Goal: Transaction & Acquisition: Obtain resource

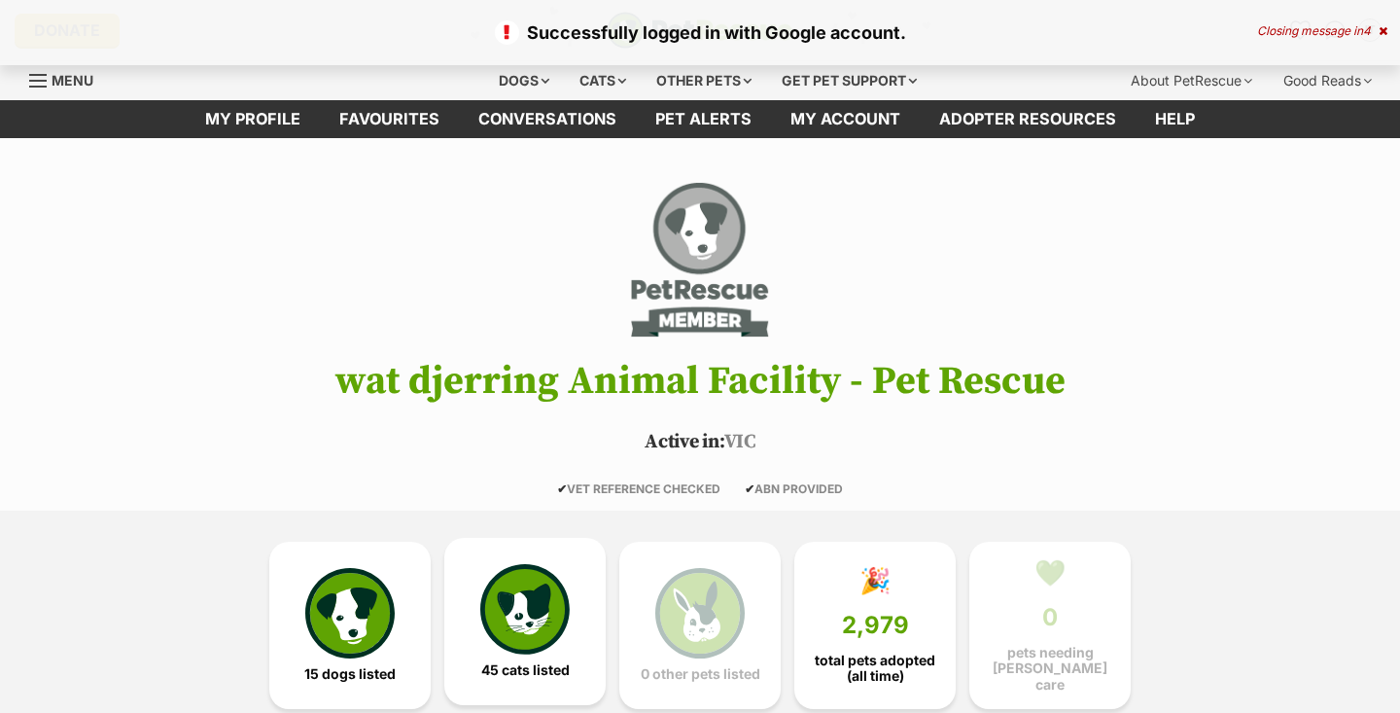
click at [515, 620] on img at bounding box center [524, 608] width 89 height 89
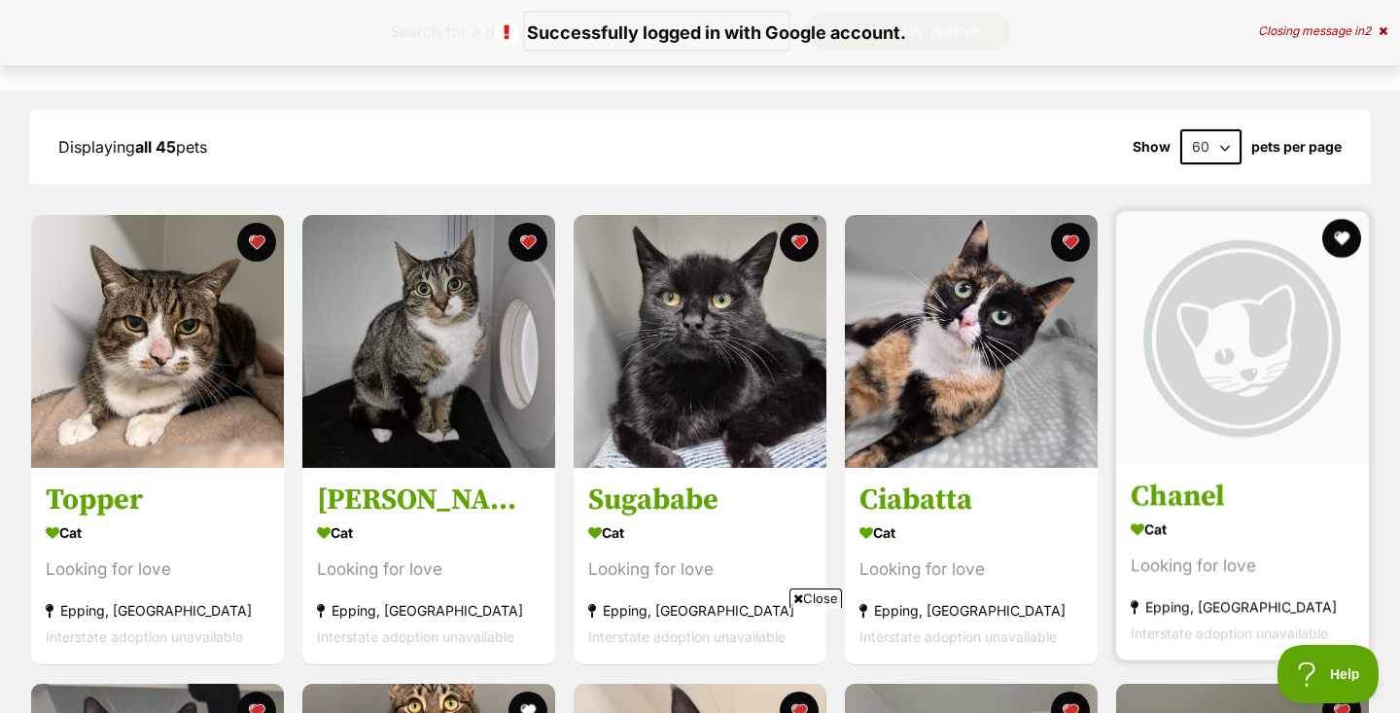
scroll to position [1729, 0]
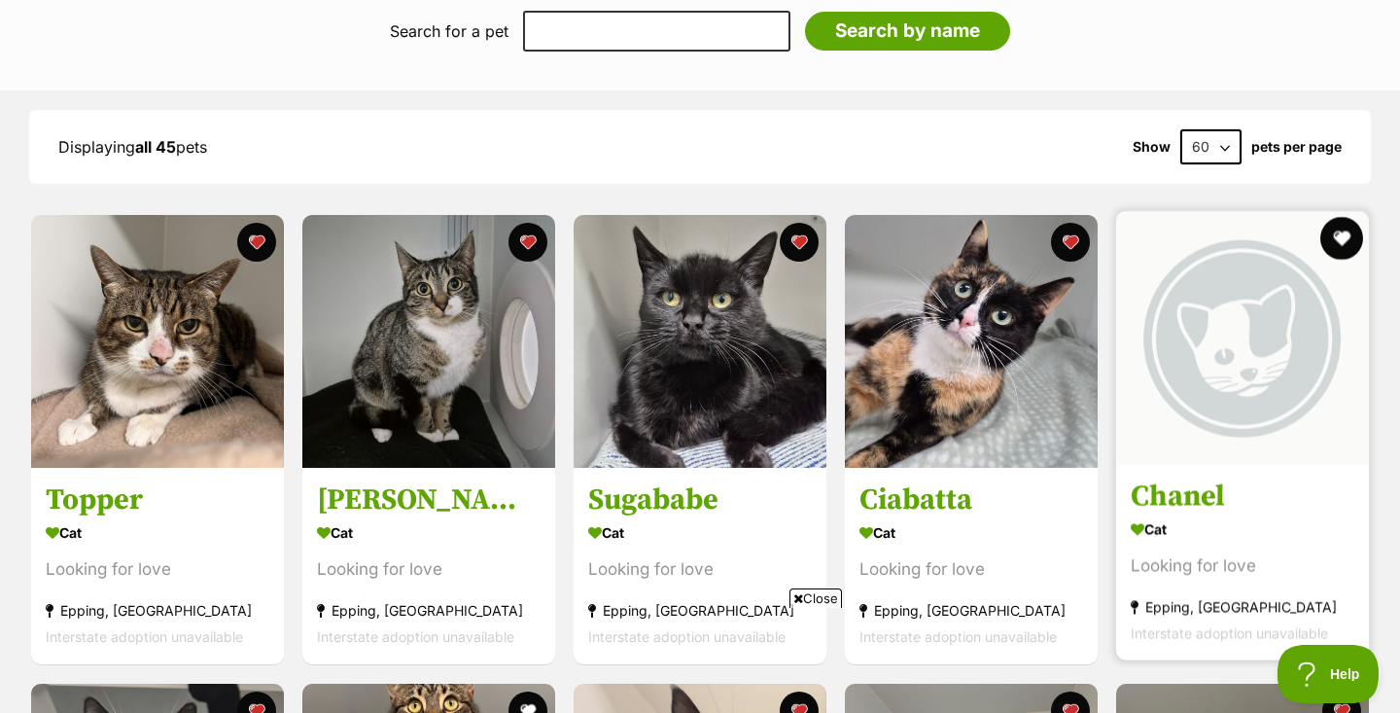
click at [1347, 224] on button "favourite" at bounding box center [1342, 238] width 43 height 43
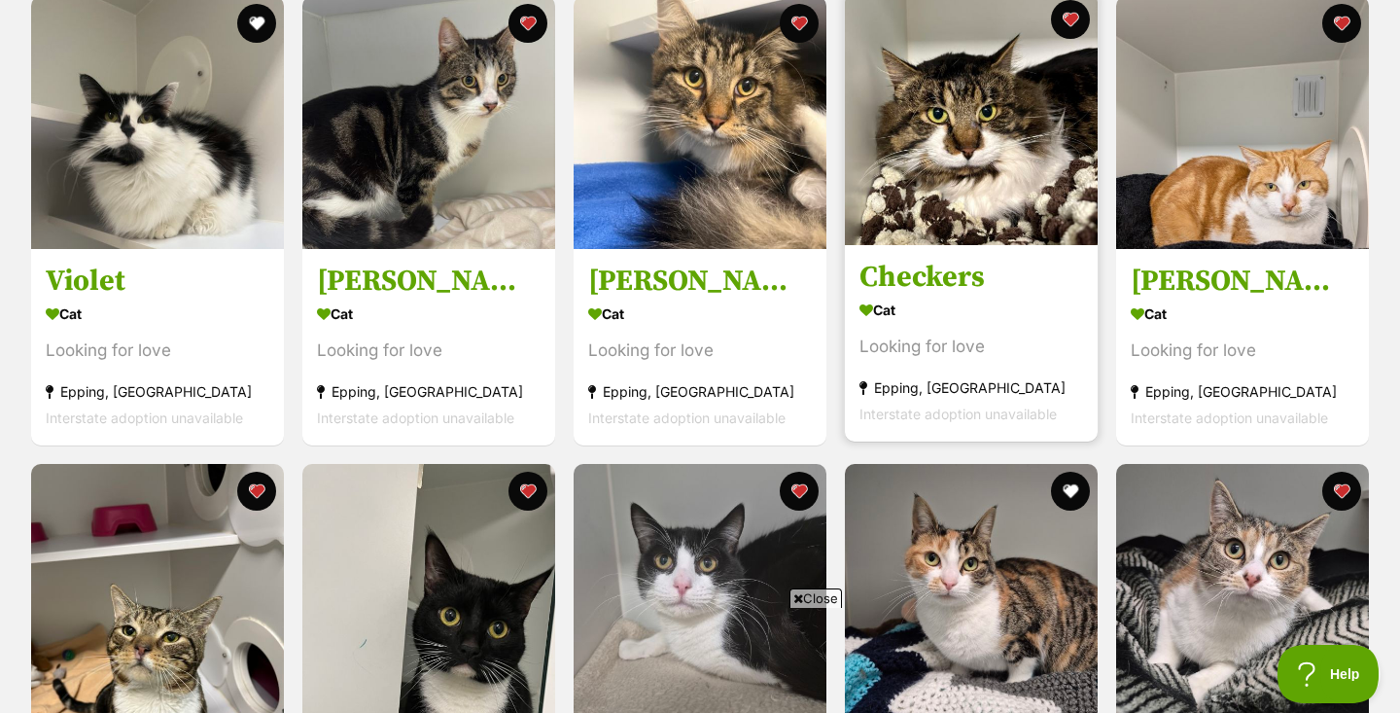
scroll to position [3144, 0]
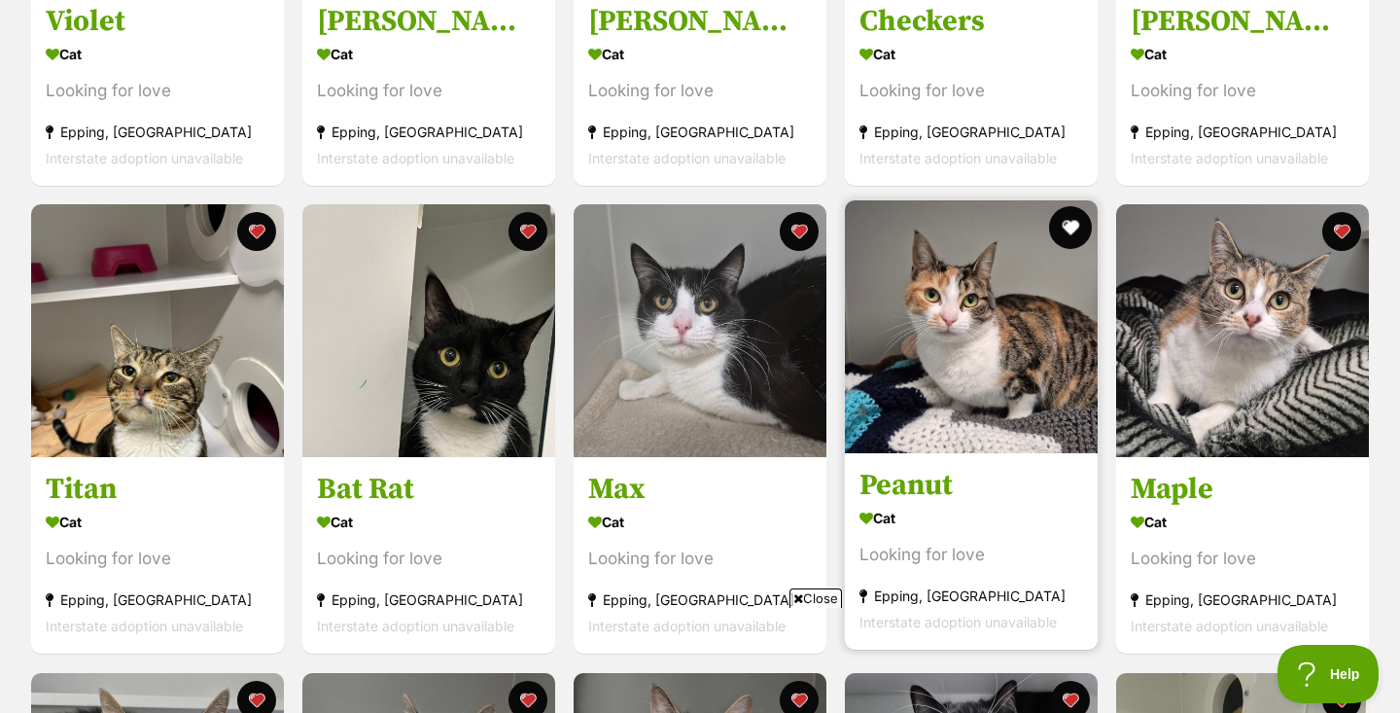
click at [1074, 218] on button "favourite" at bounding box center [1070, 227] width 43 height 43
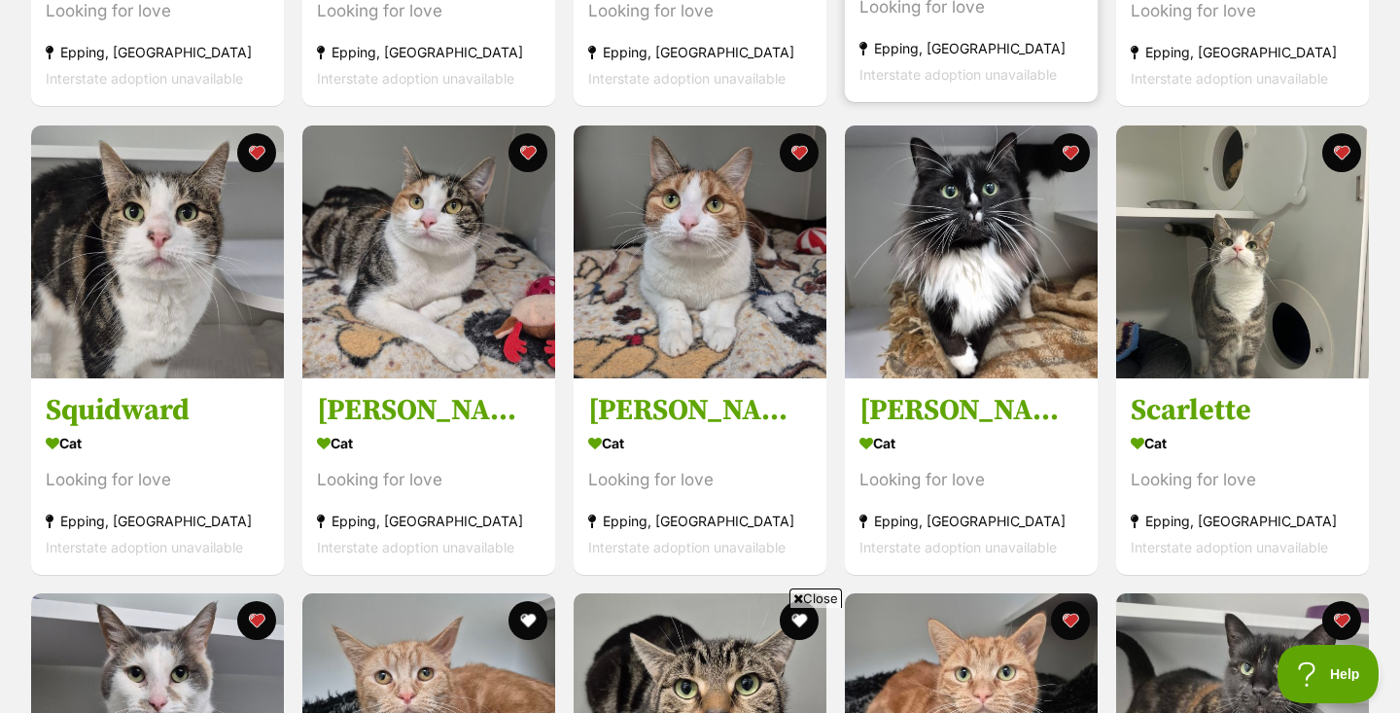
scroll to position [3728, 0]
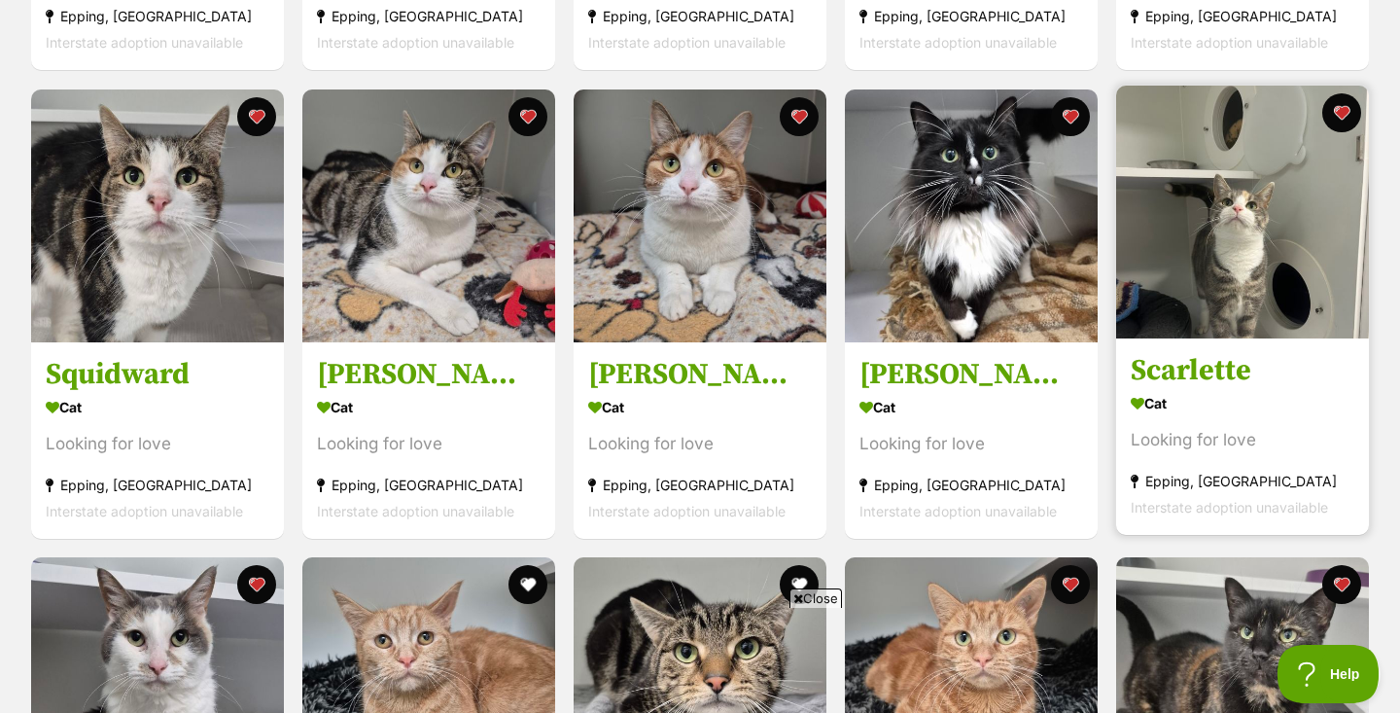
click at [1274, 253] on img at bounding box center [1242, 212] width 253 height 253
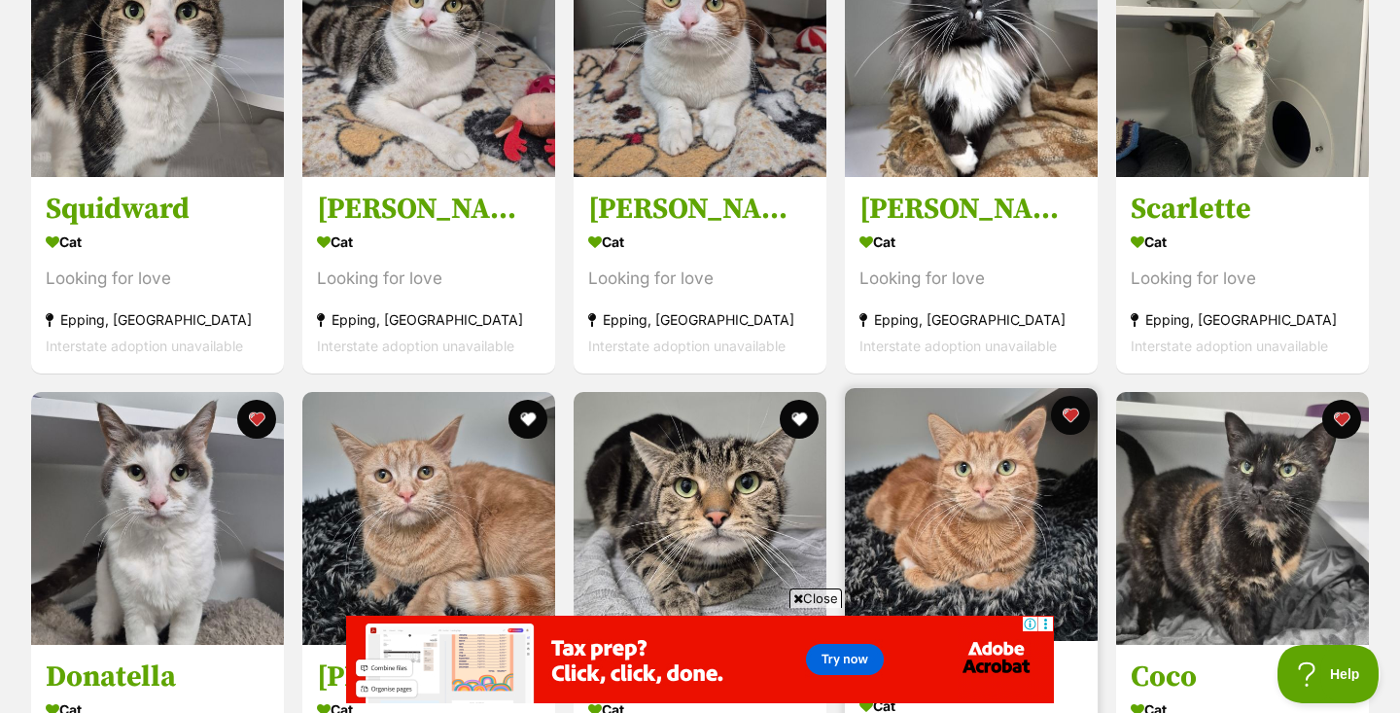
scroll to position [3949, 0]
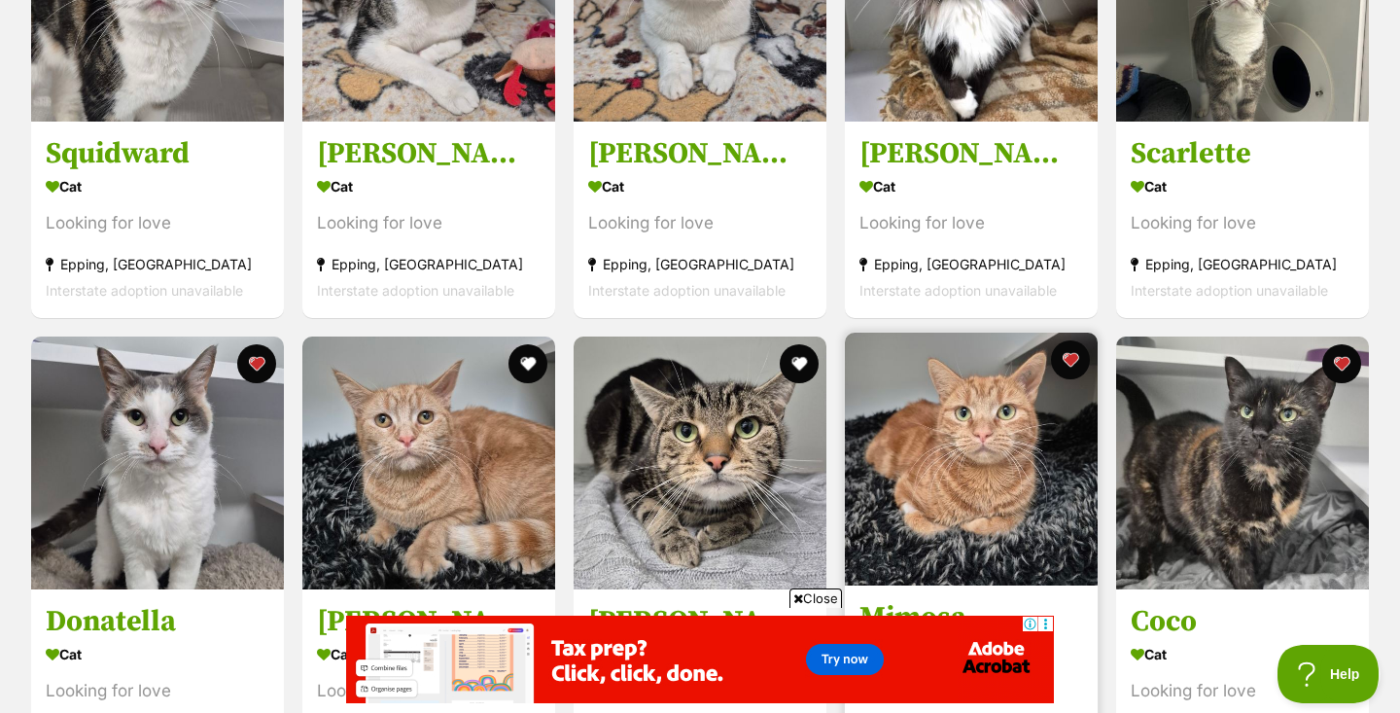
click at [944, 390] on img at bounding box center [971, 459] width 253 height 253
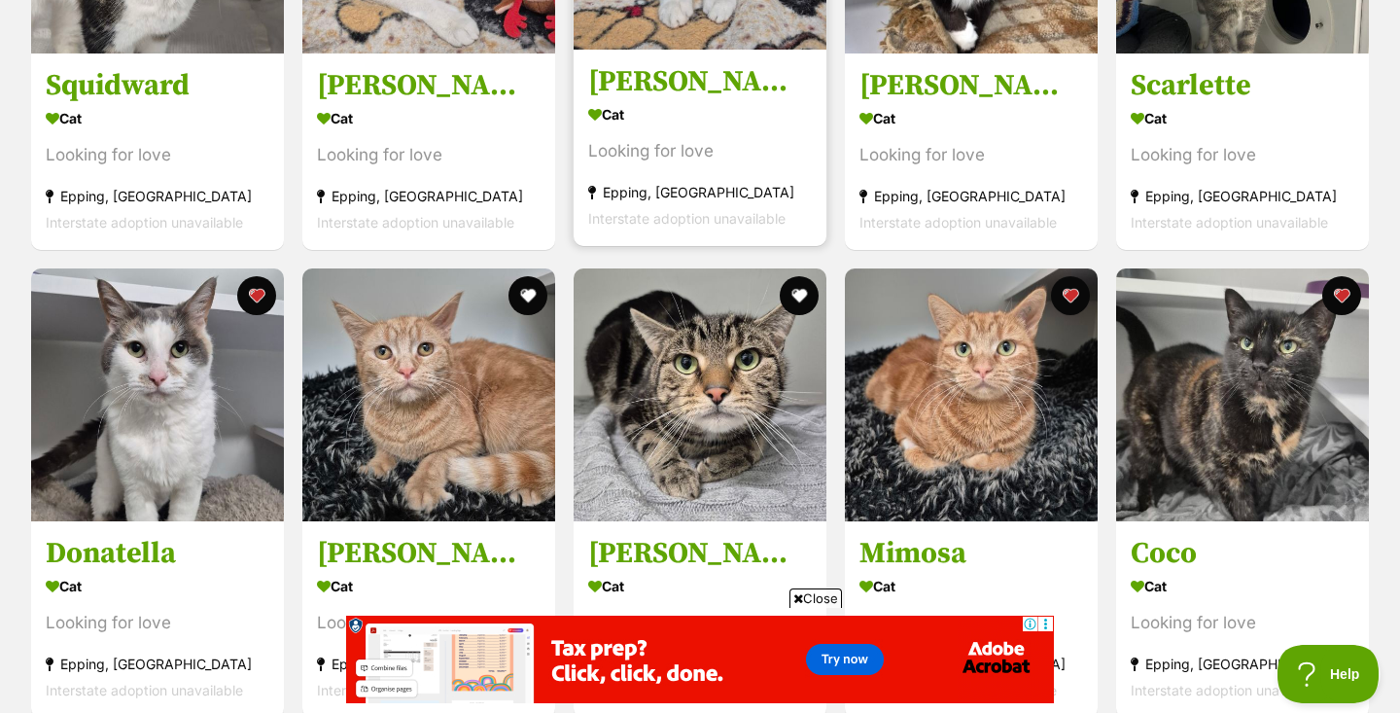
scroll to position [4077, 0]
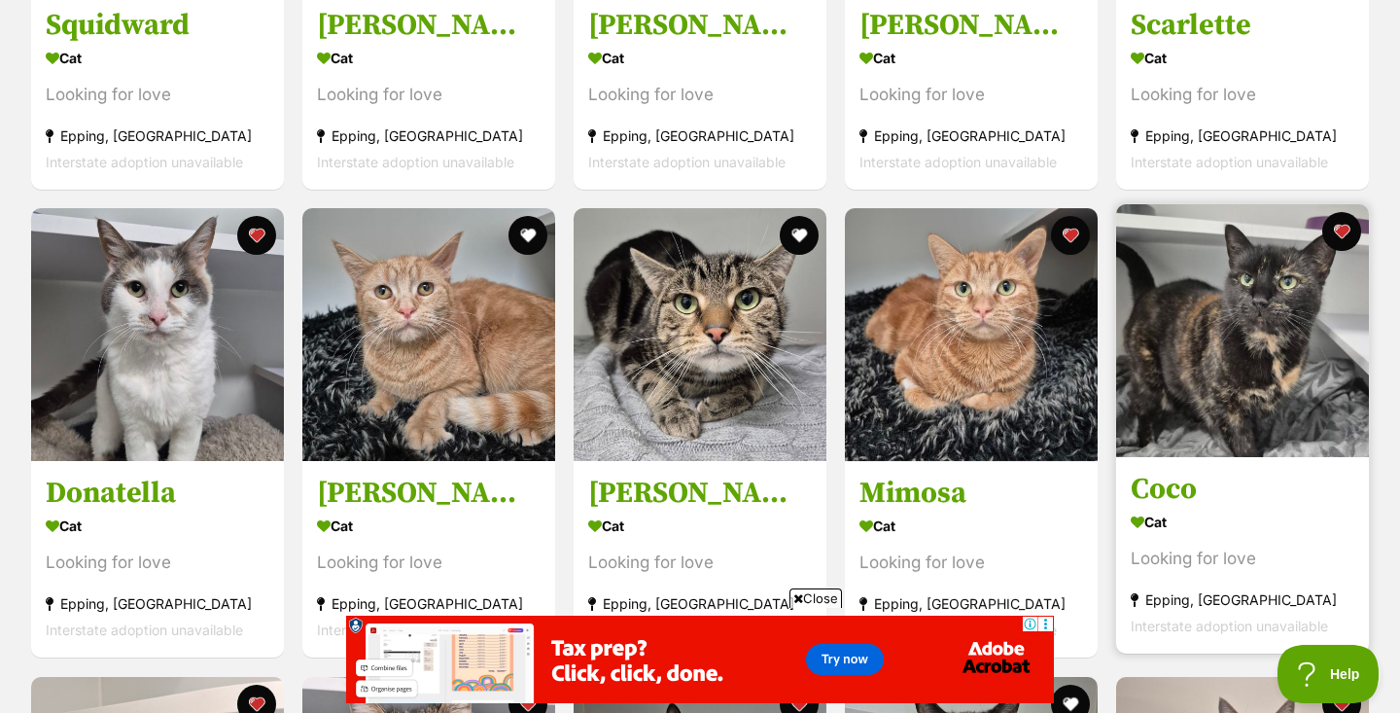
click at [1276, 334] on img at bounding box center [1242, 330] width 253 height 253
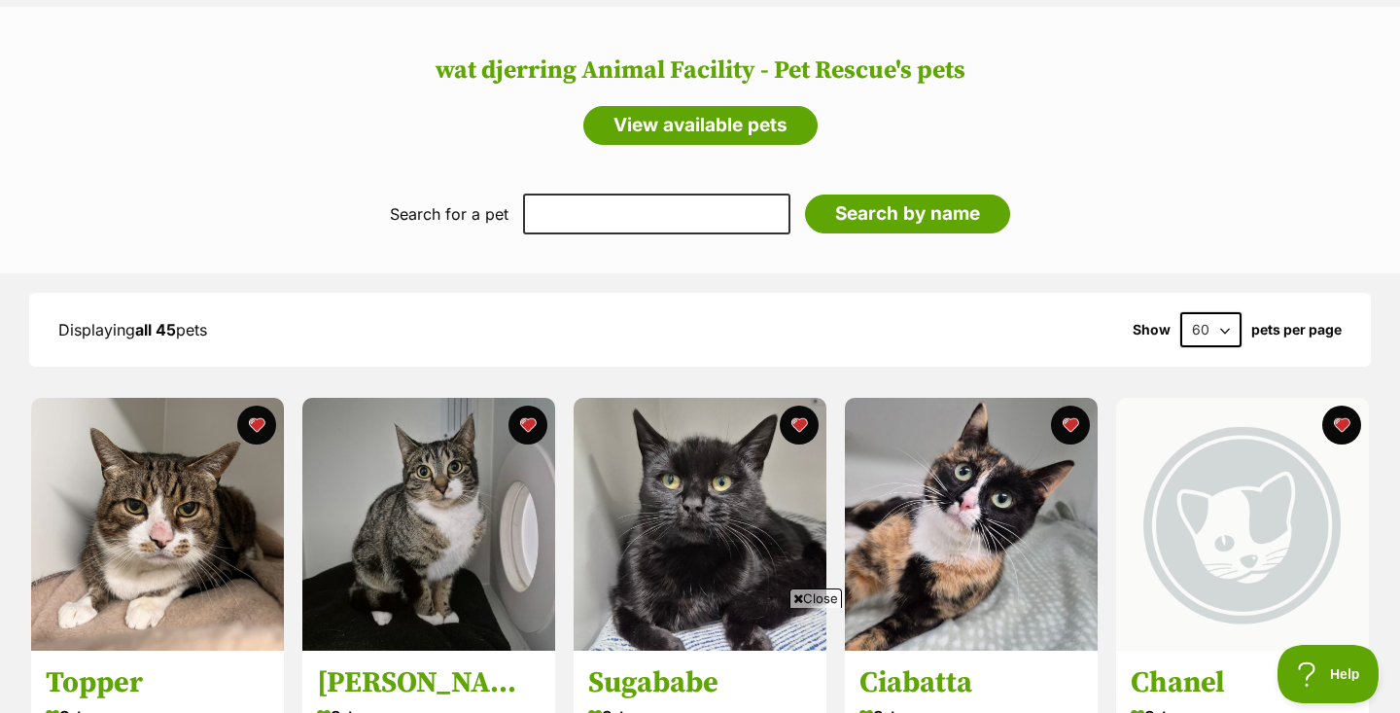
scroll to position [1544, 0]
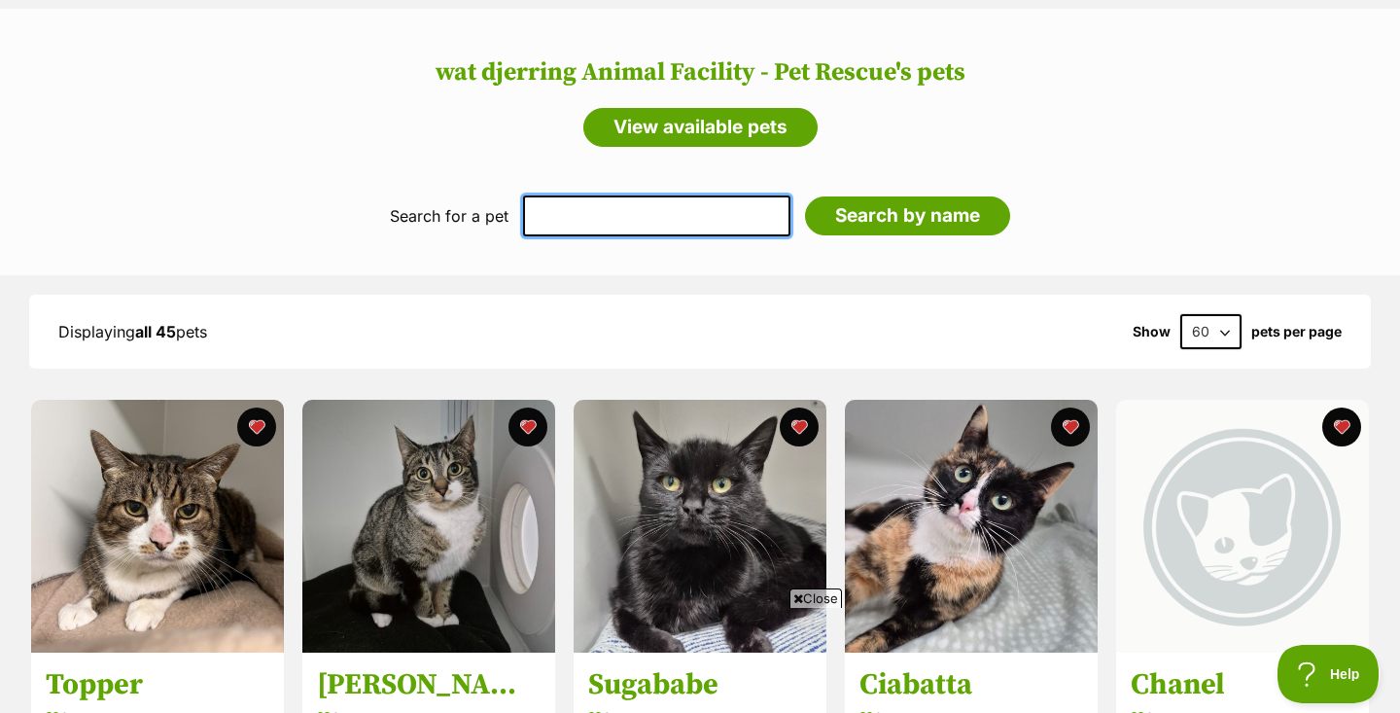
click at [579, 201] on input "text" at bounding box center [656, 215] width 267 height 41
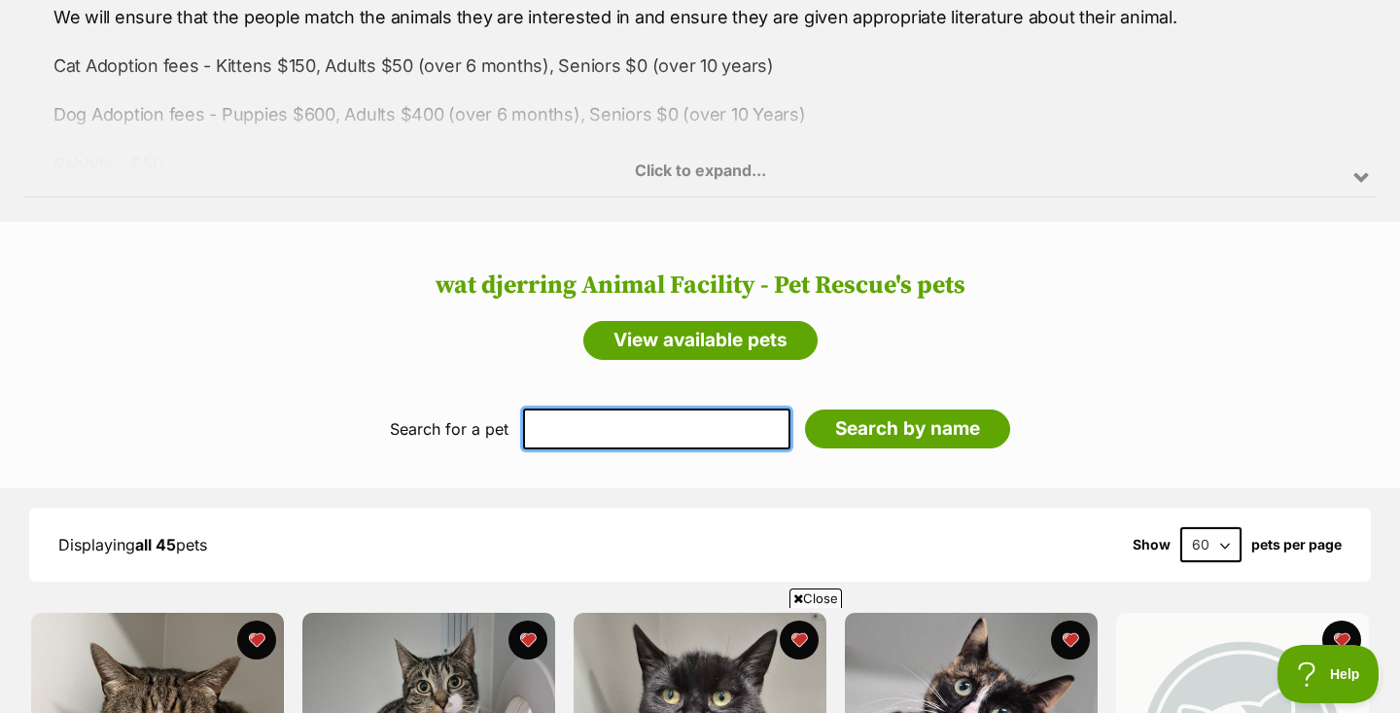
scroll to position [1262, 0]
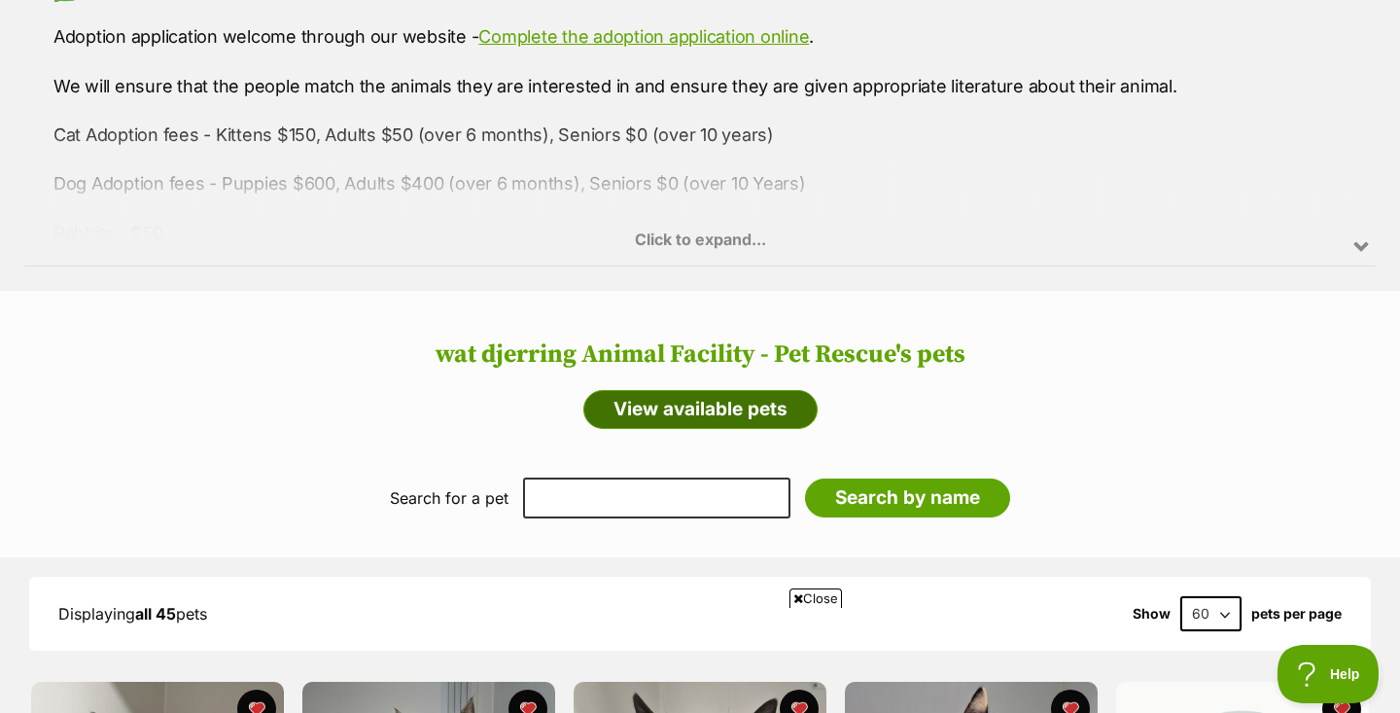
click at [674, 390] on link "View available pets" at bounding box center [701, 409] width 234 height 39
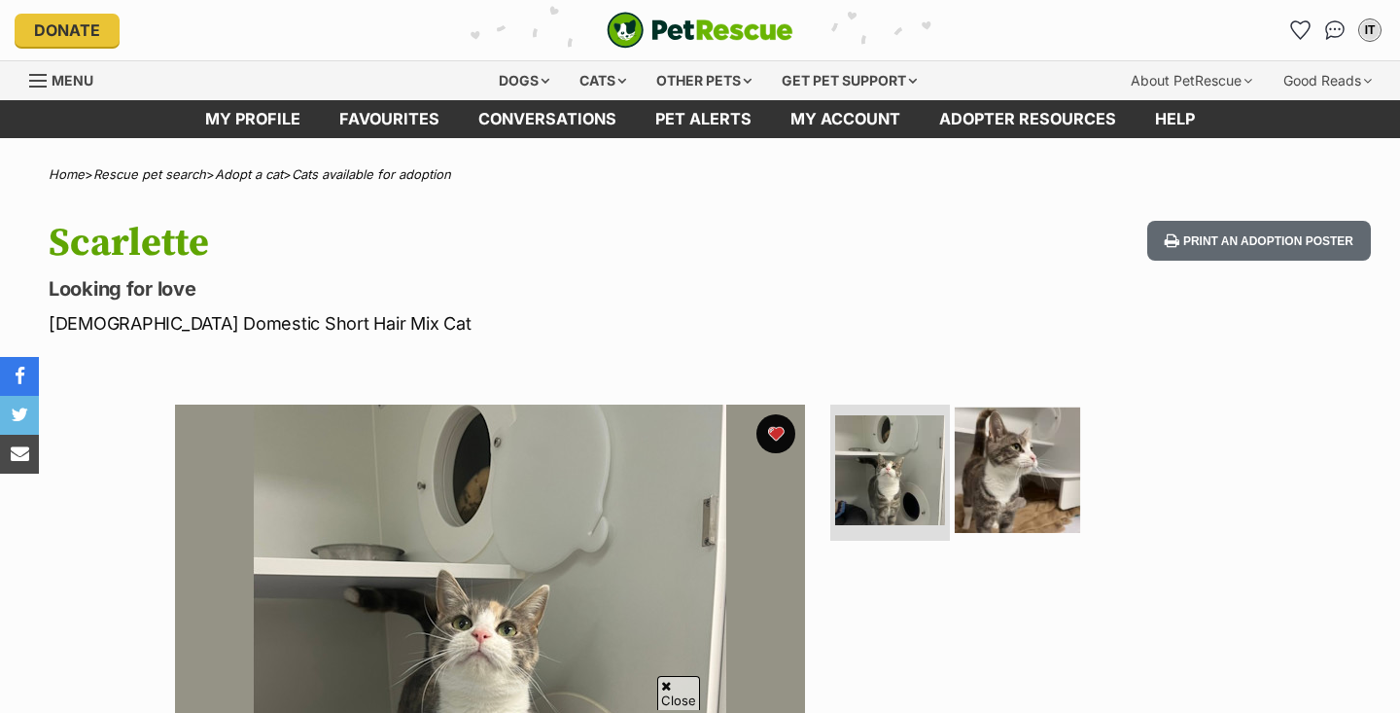
click at [1052, 408] on img at bounding box center [1017, 470] width 125 height 125
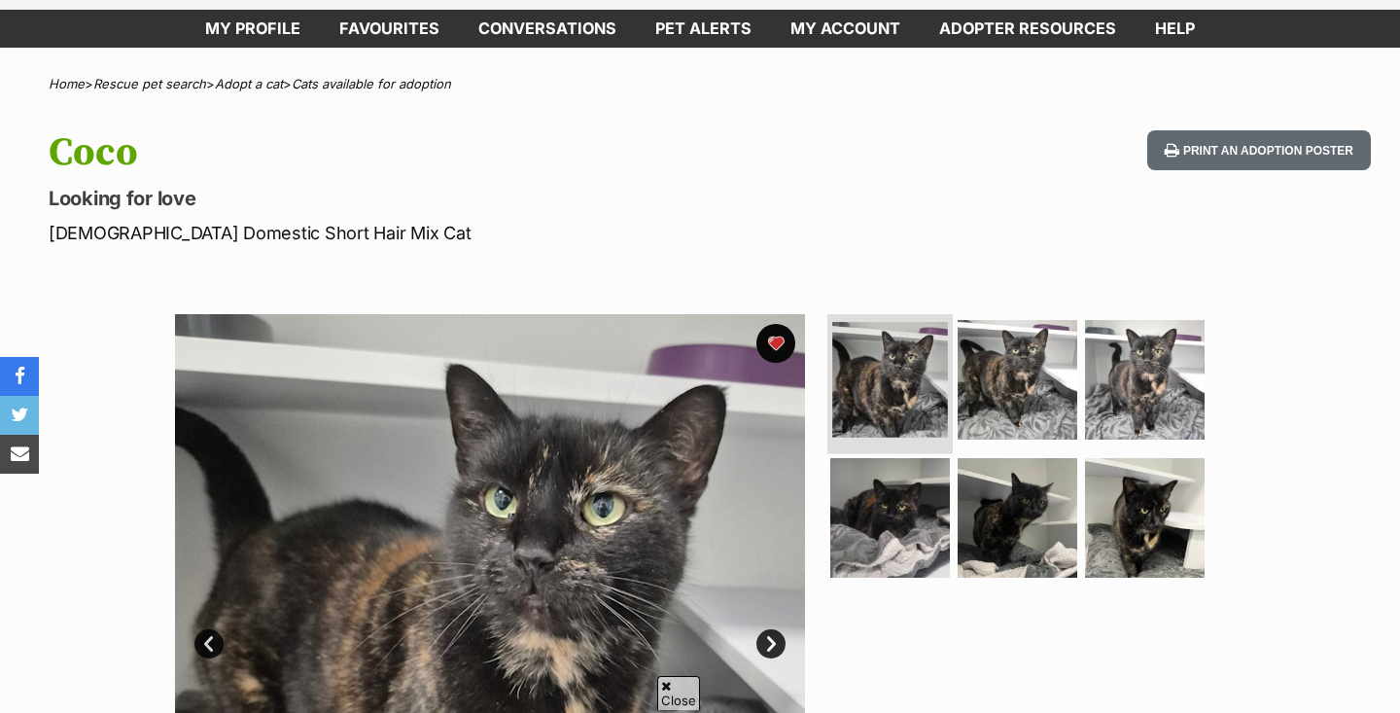
scroll to position [90, 0]
click at [920, 366] on ul at bounding box center [1026, 452] width 399 height 276
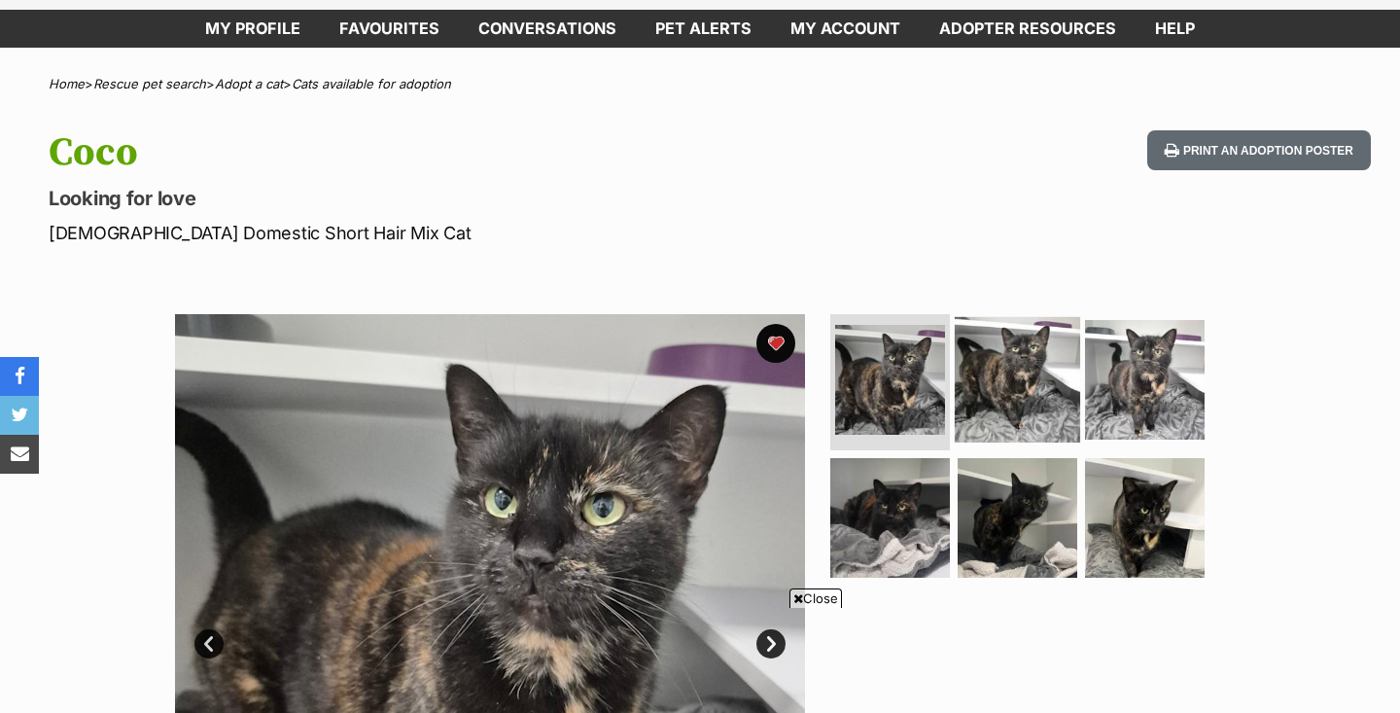
click at [968, 317] on img at bounding box center [1017, 379] width 125 height 125
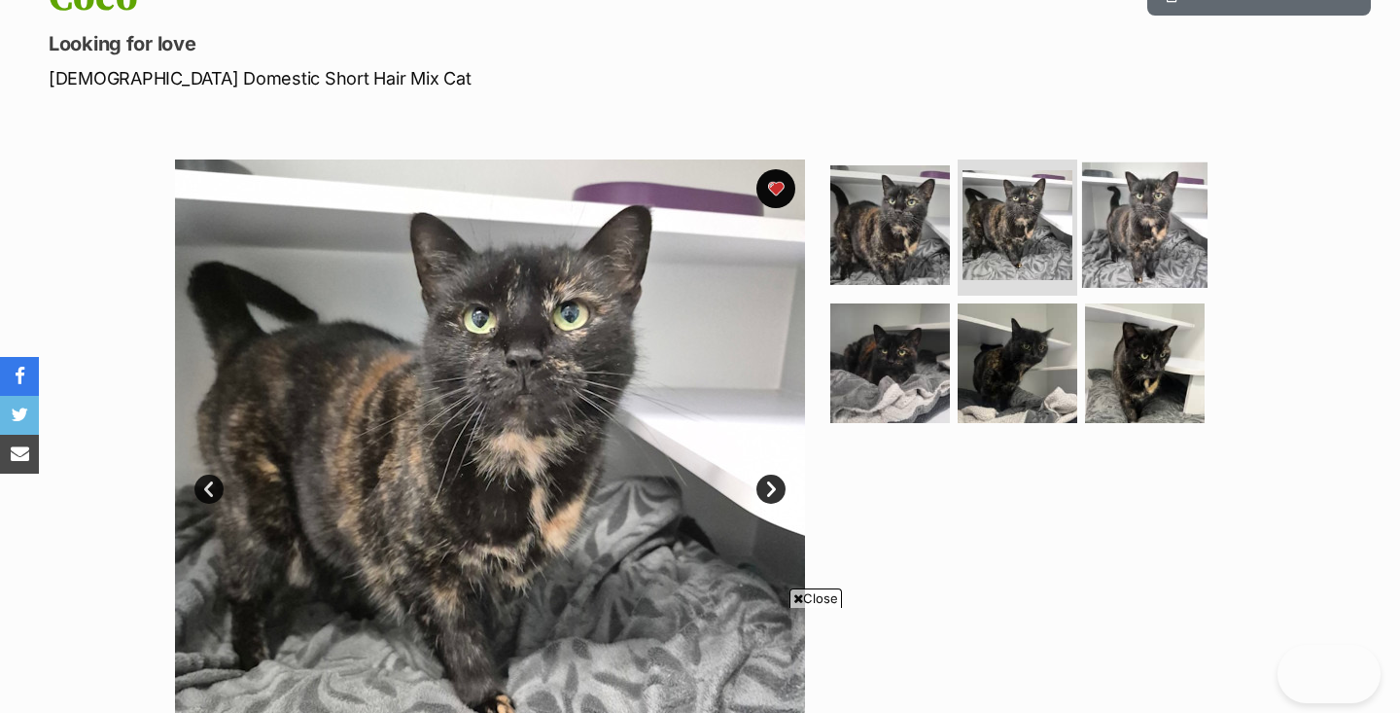
click at [1094, 223] on img at bounding box center [1144, 224] width 125 height 125
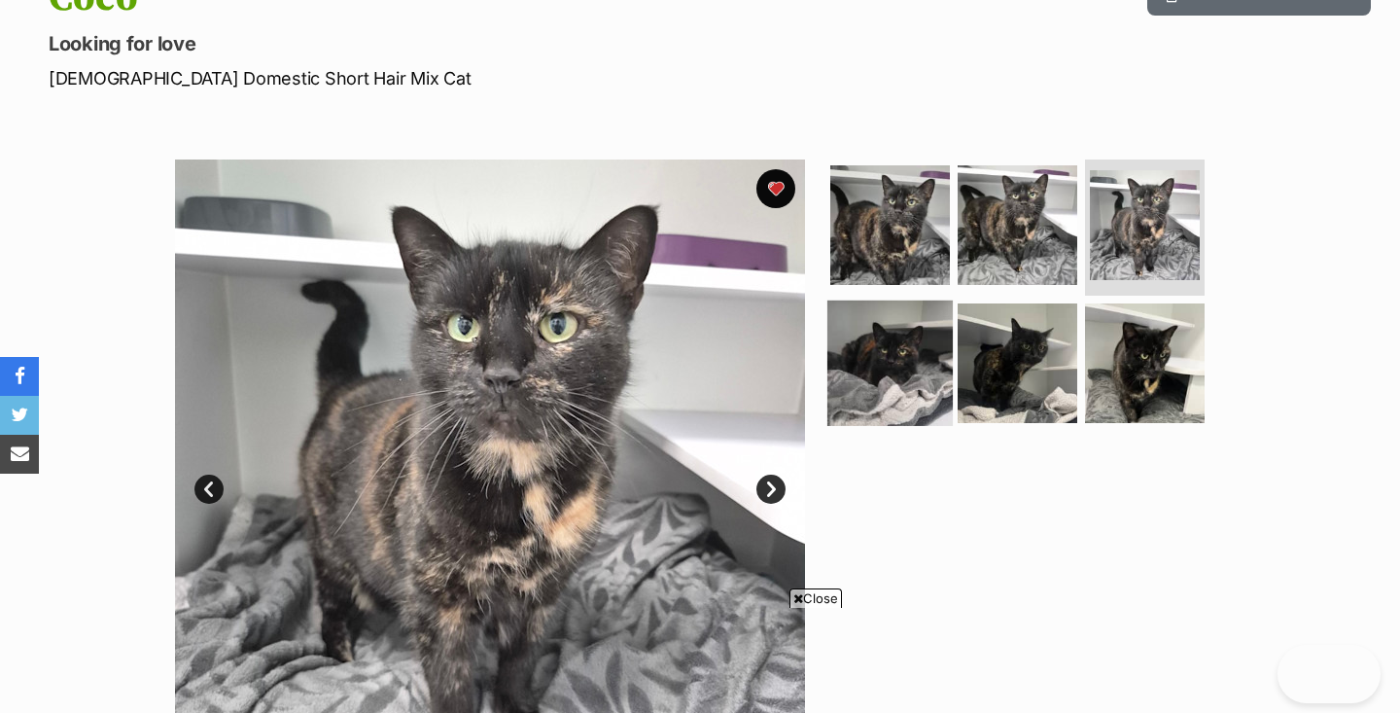
click at [875, 339] on img at bounding box center [890, 362] width 125 height 125
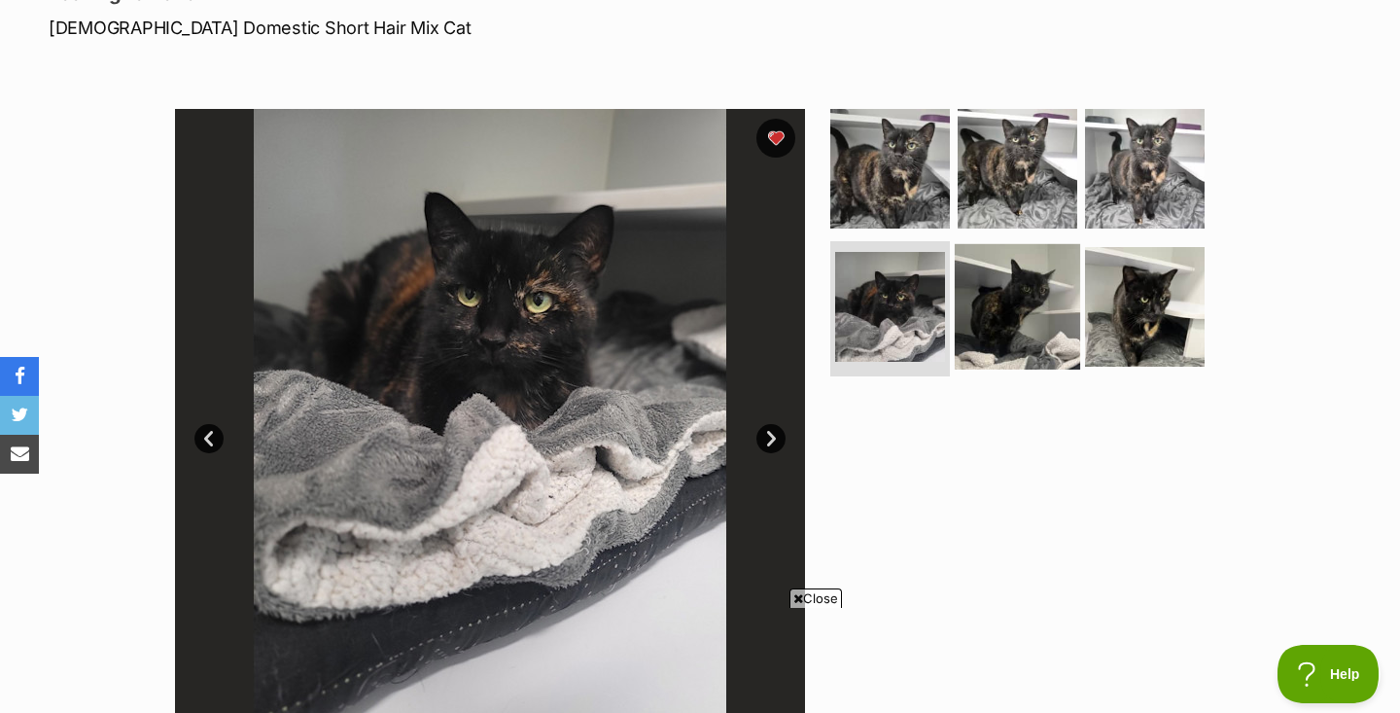
scroll to position [0, 0]
click at [986, 304] on img at bounding box center [1017, 305] width 125 height 125
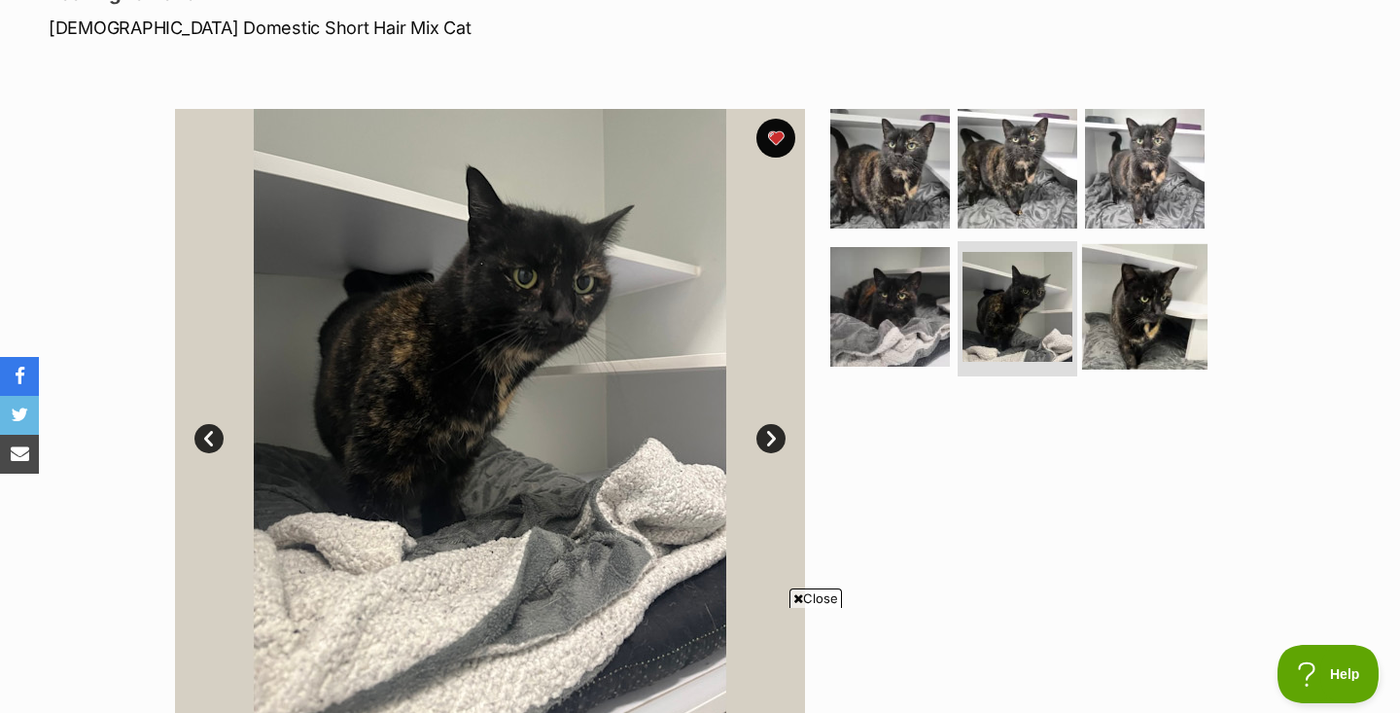
click at [1116, 301] on img at bounding box center [1144, 305] width 125 height 125
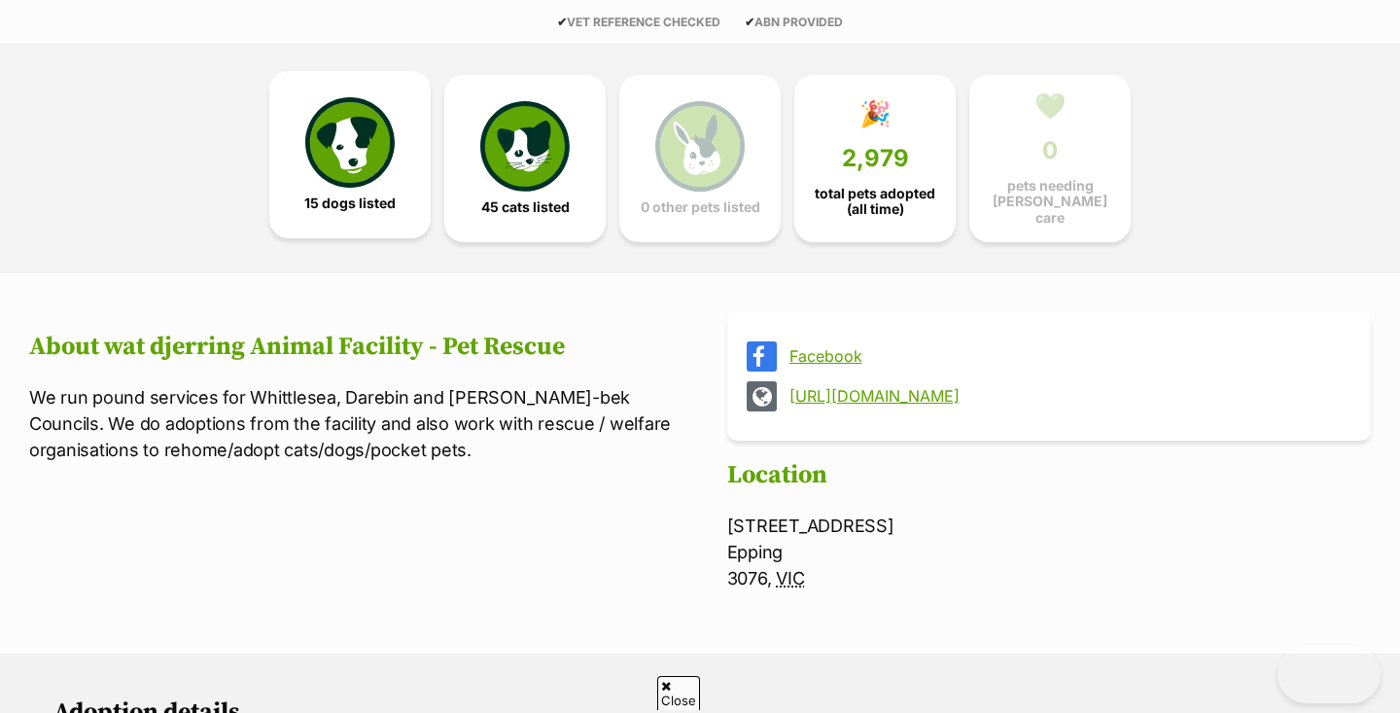
scroll to position [439, 0]
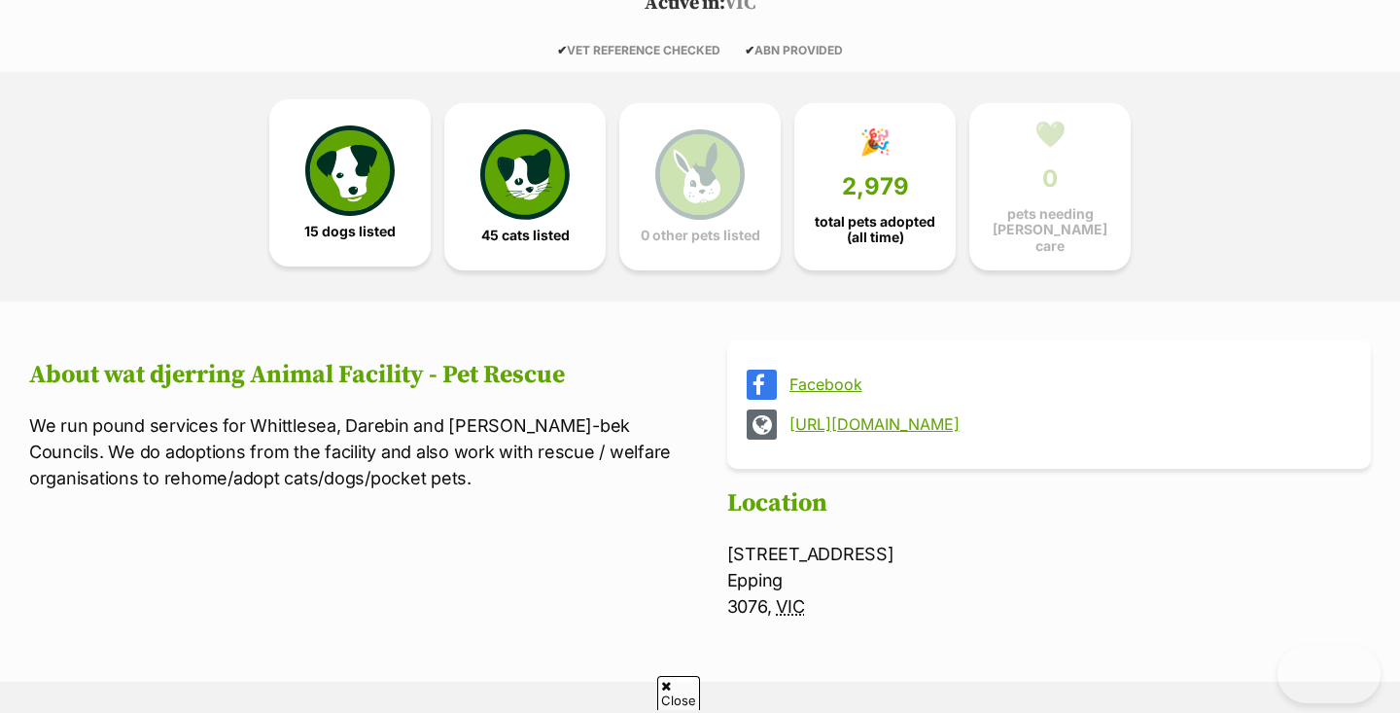
click at [404, 238] on link "15 dogs listed" at bounding box center [349, 182] width 161 height 167
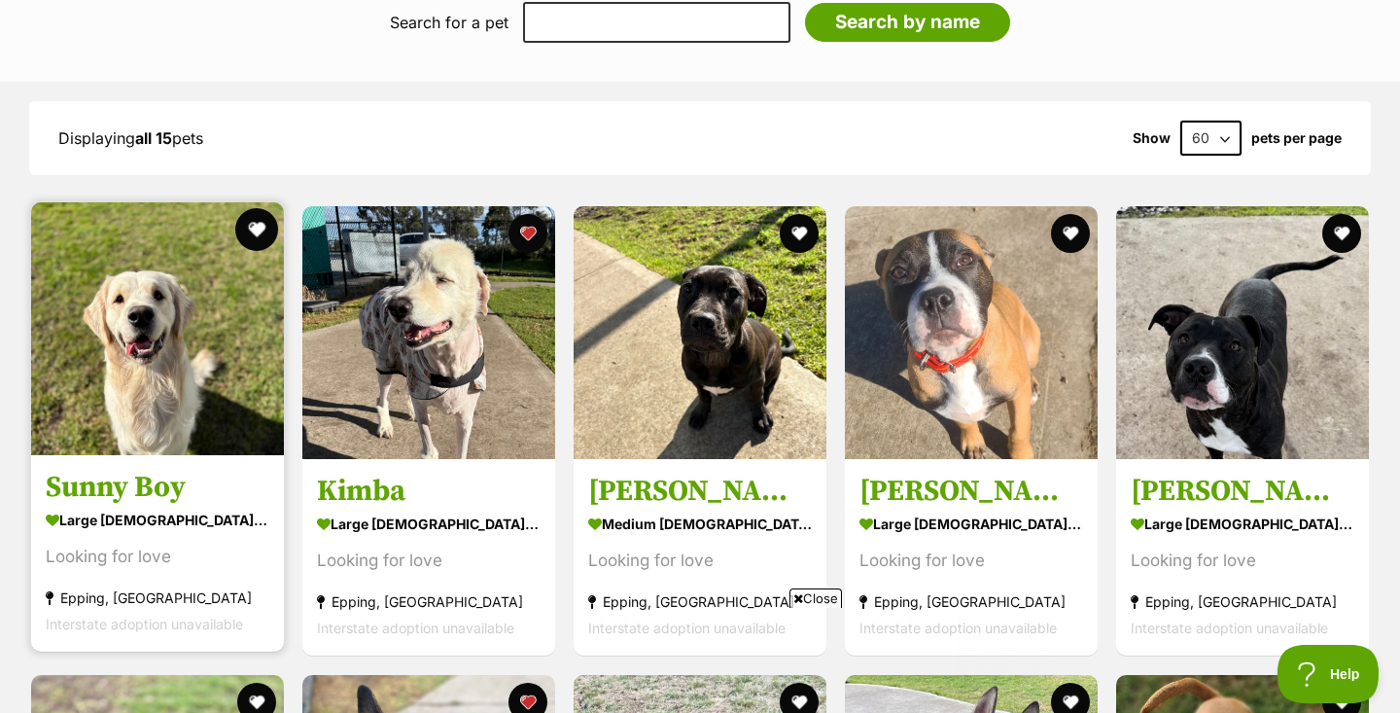
click at [259, 225] on button "favourite" at bounding box center [256, 229] width 43 height 43
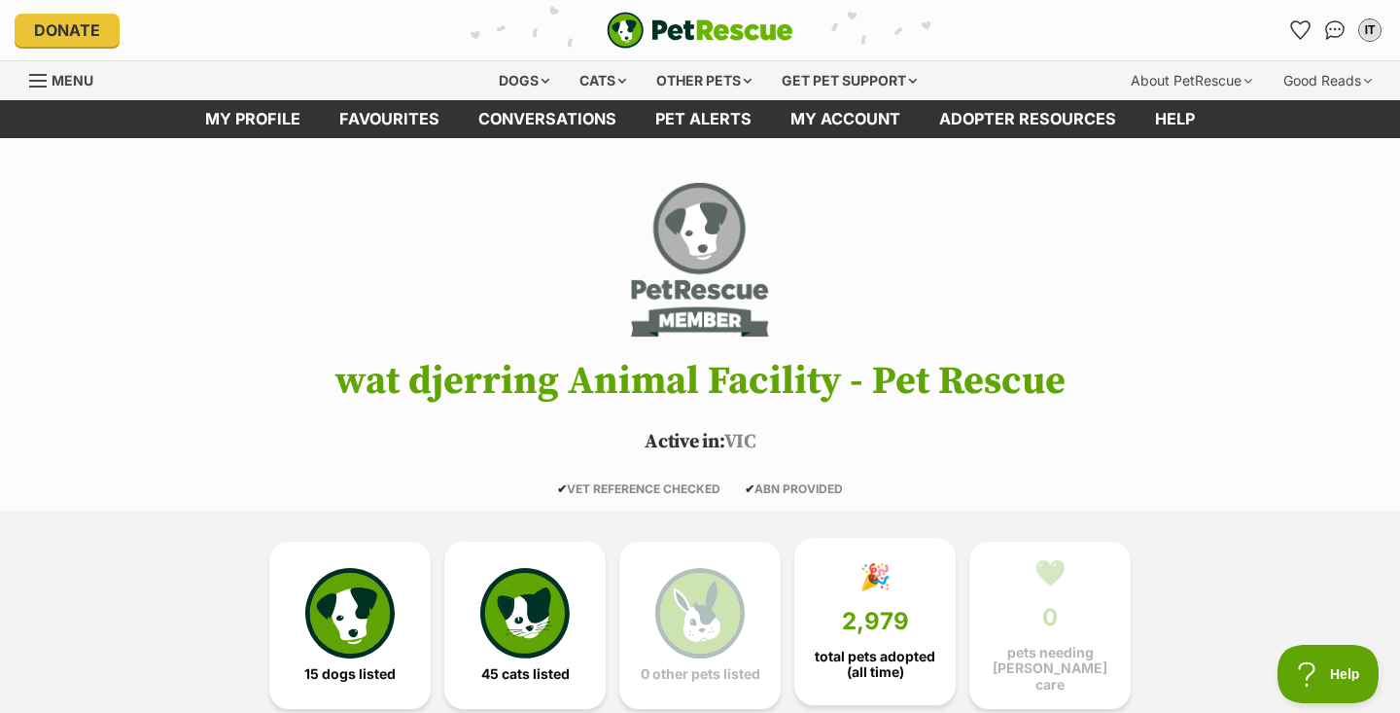
click at [907, 583] on link "🎉 2,979 total pets adopted (all time)" at bounding box center [875, 621] width 161 height 167
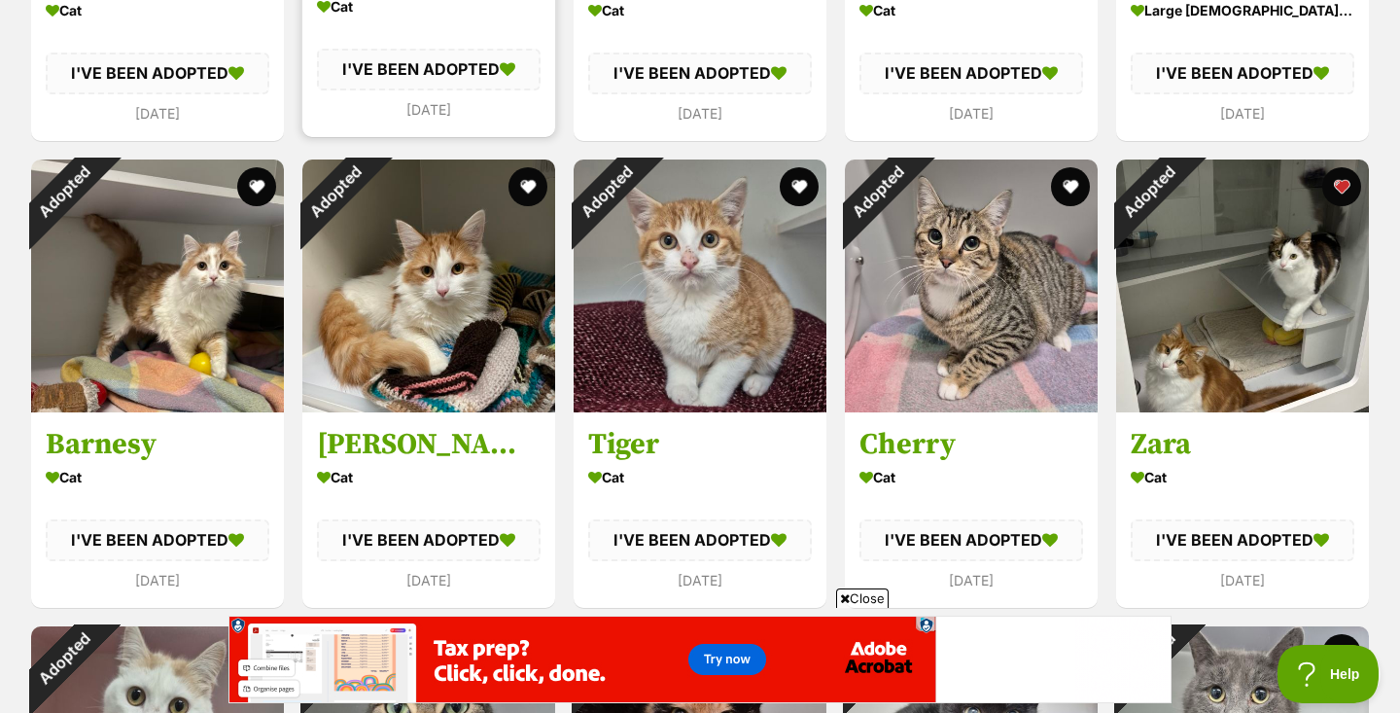
scroll to position [4586, 0]
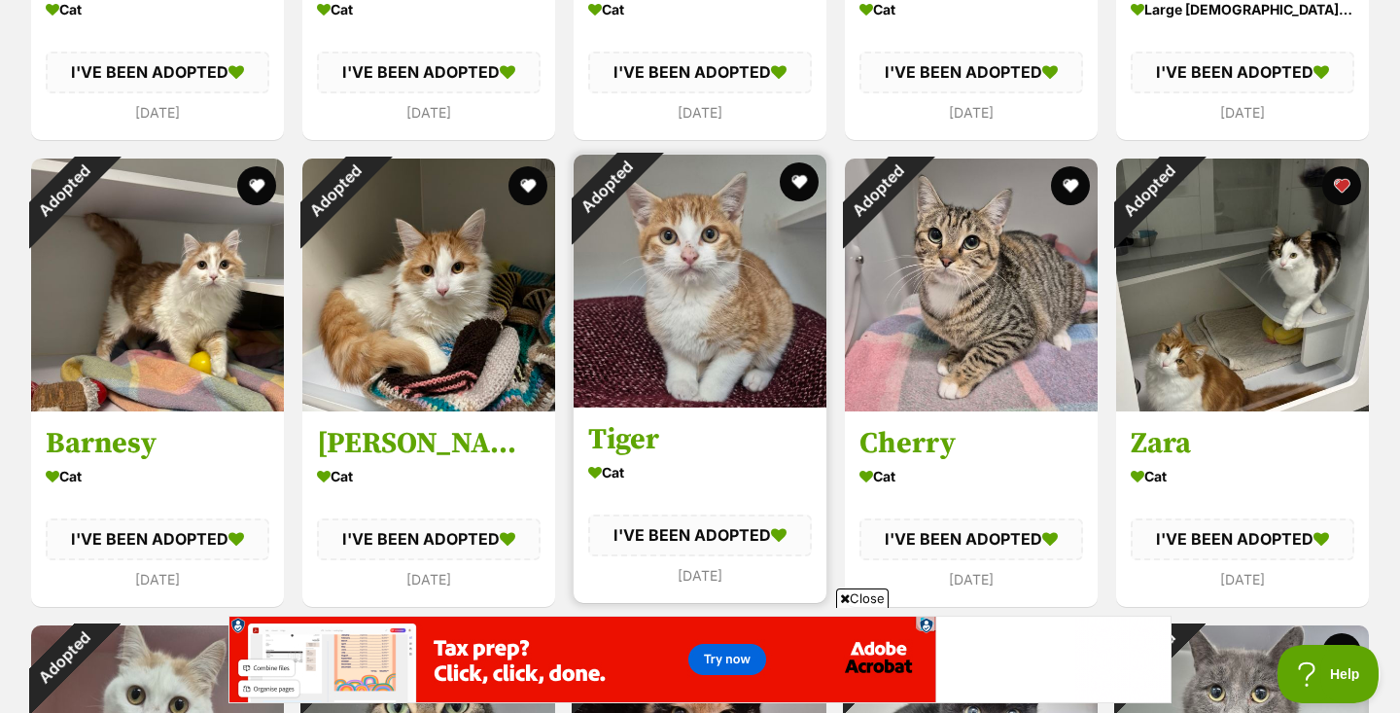
click at [626, 220] on div "Adopted" at bounding box center [606, 187] width 65 height 65
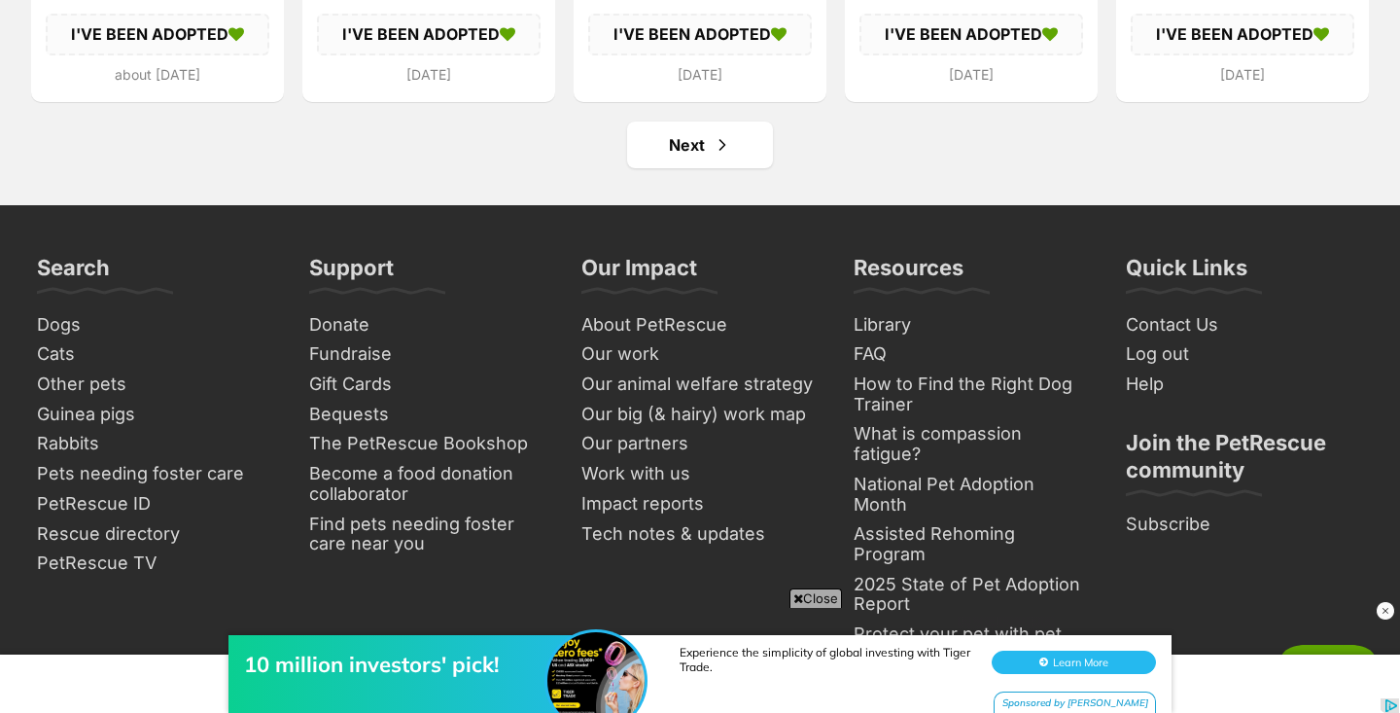
scroll to position [7423, 0]
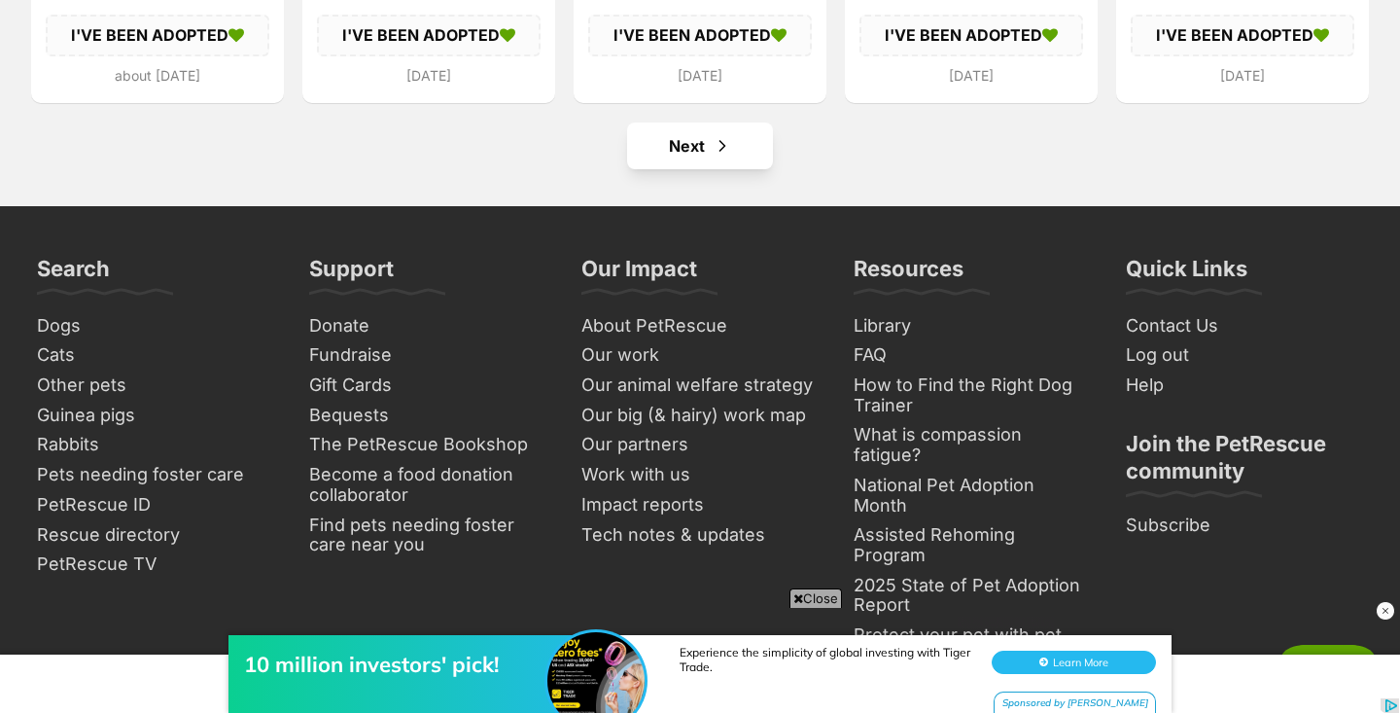
click at [762, 140] on link "Next" at bounding box center [700, 146] width 146 height 47
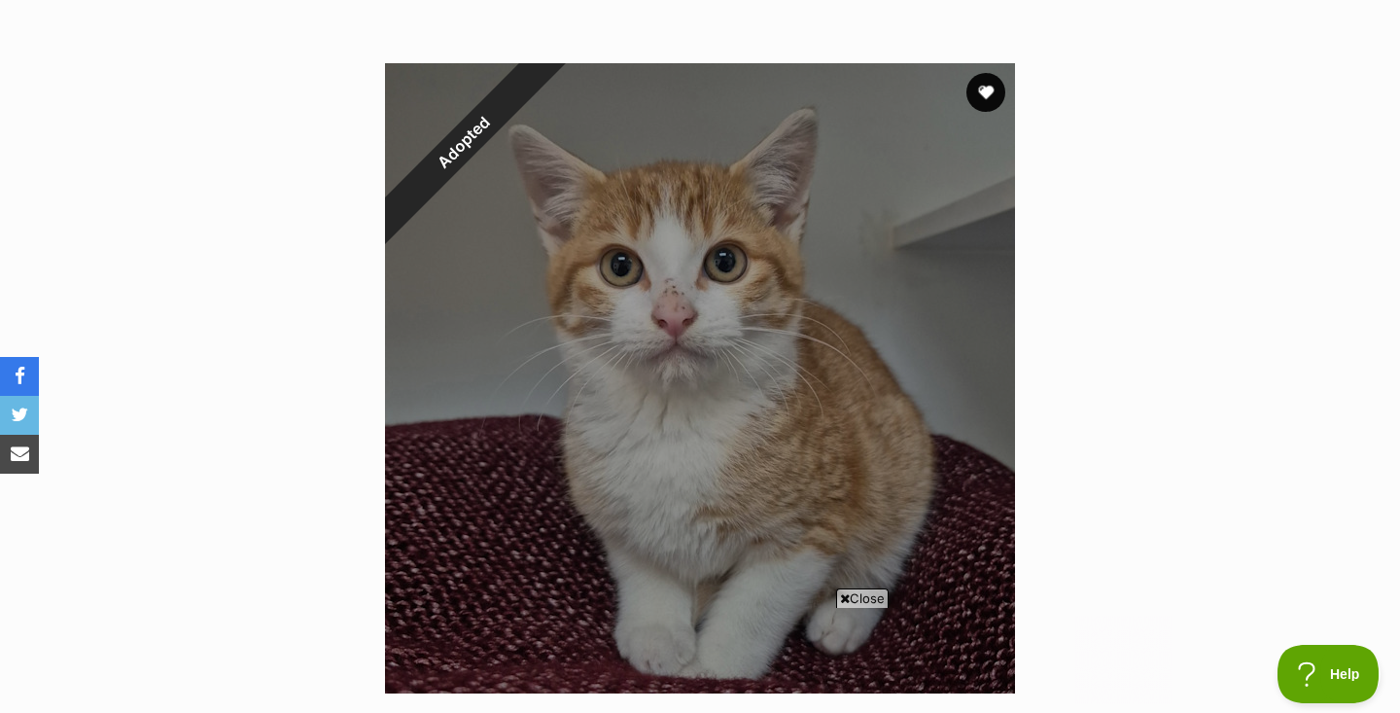
scroll to position [337, 0]
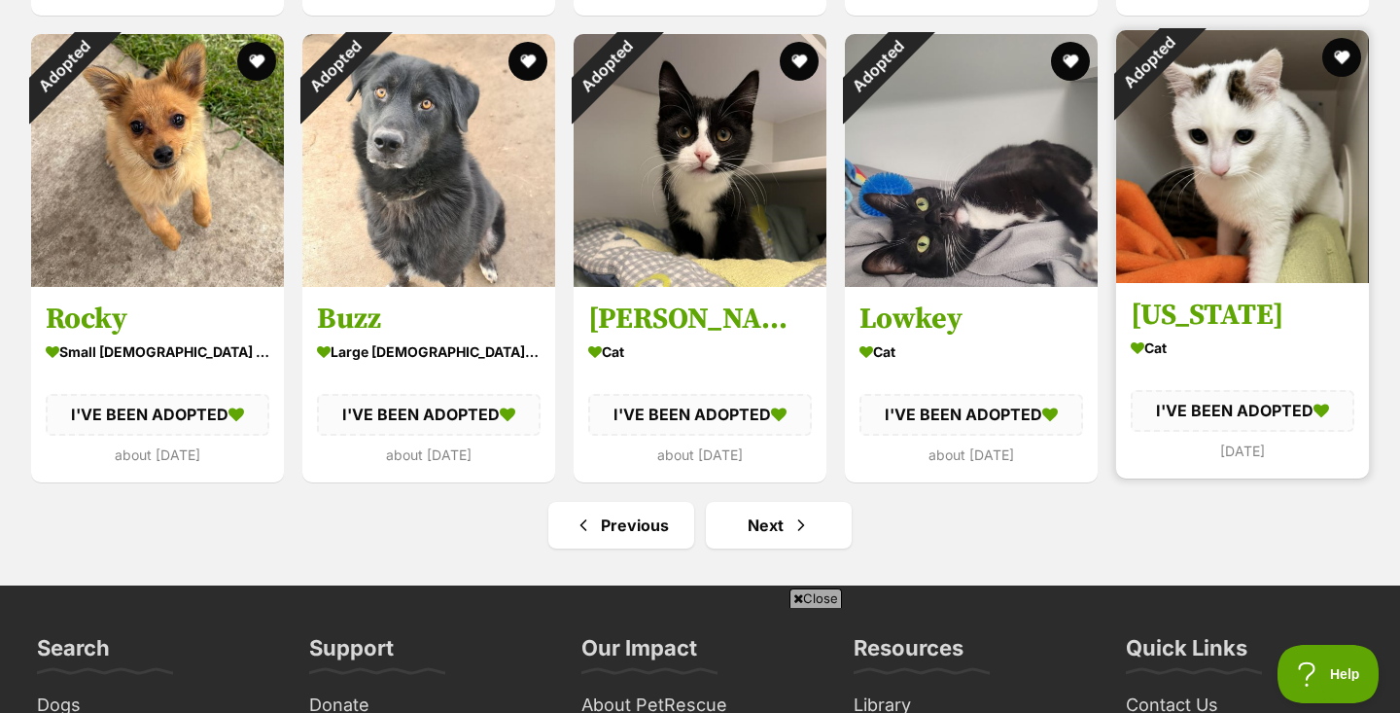
scroll to position [7043, 0]
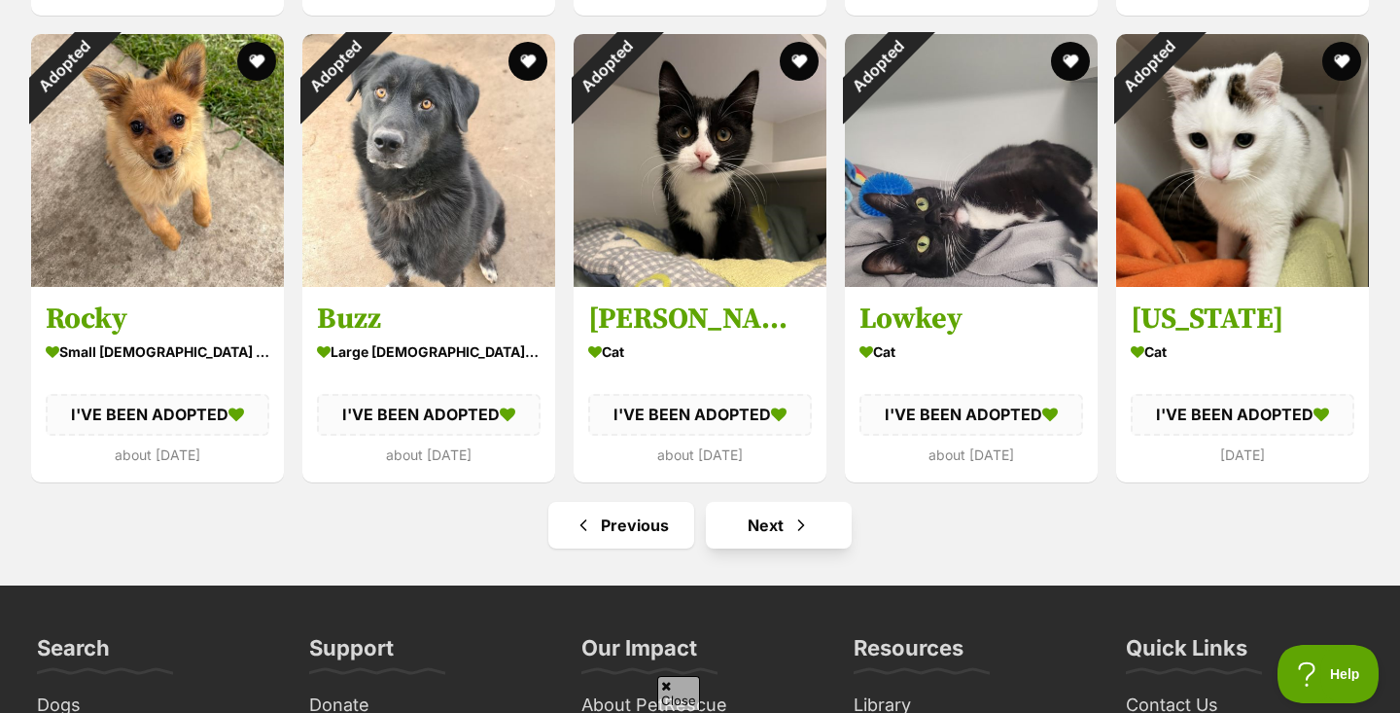
click at [789, 513] on link "Next" at bounding box center [779, 525] width 146 height 47
